Goal: Navigation & Orientation: Understand site structure

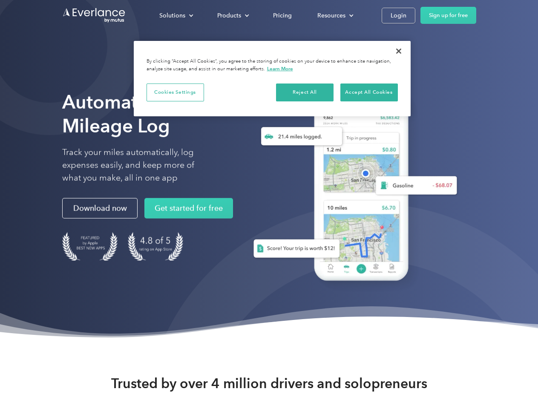
click at [176, 15] on div "Solutions" at bounding box center [172, 15] width 26 height 11
click at [232, 15] on div "Products" at bounding box center [229, 15] width 24 height 11
click at [334, 15] on div "Resources" at bounding box center [331, 15] width 28 height 11
click at [175, 92] on button "Cookies Settings" at bounding box center [174, 92] width 57 height 18
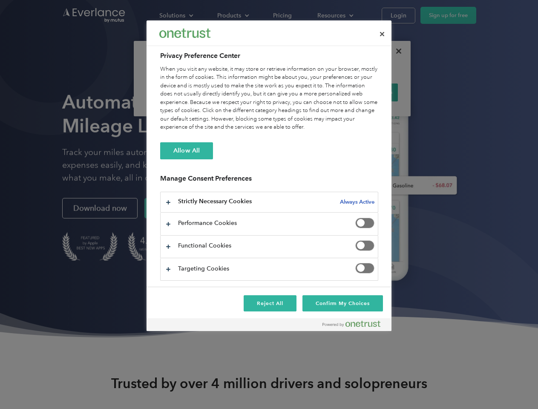
click at [305, 92] on div "When you visit any website, it may store or retrieve information on your browse…" at bounding box center [269, 98] width 218 height 66
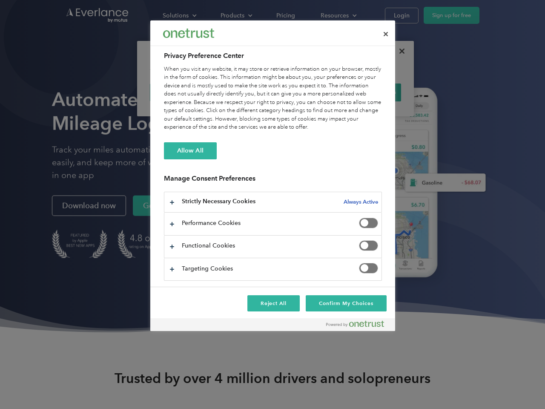
click at [369, 92] on div "When you visit any website, it may store or retrieve information on your browse…" at bounding box center [273, 98] width 218 height 66
click at [398, 51] on div at bounding box center [272, 204] width 545 height 409
